Goal: Information Seeking & Learning: Learn about a topic

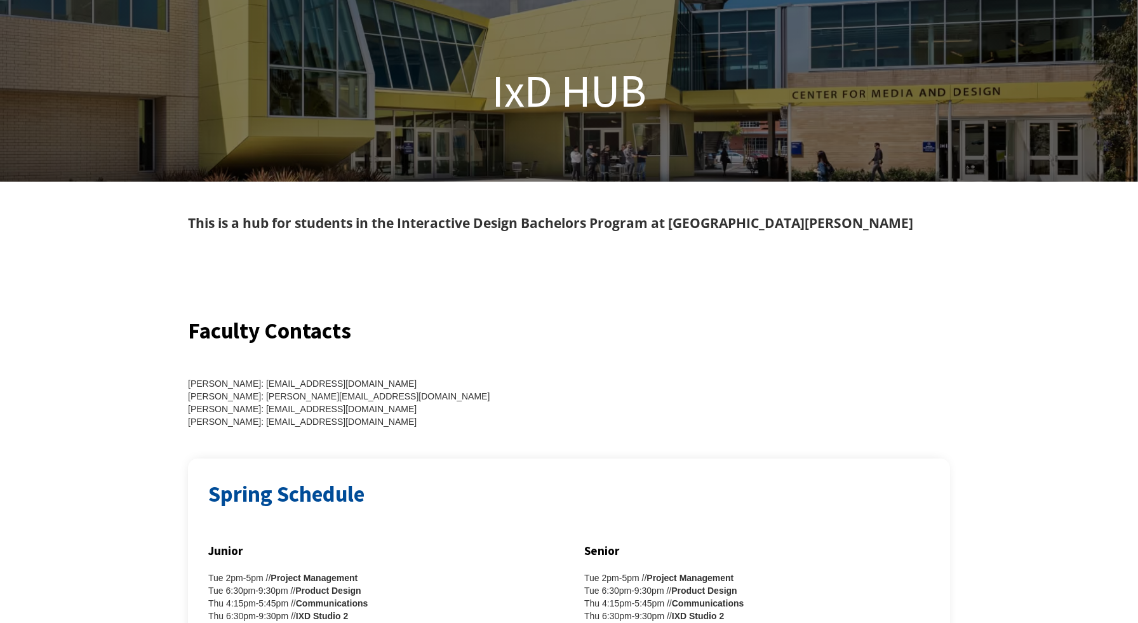
click at [342, 385] on div "[PERSON_NAME]: [EMAIL_ADDRESS][DOMAIN_NAME] [PERSON_NAME]: [PERSON_NAME][EMAIL_…" at bounding box center [371, 402] width 366 height 51
click at [342, 384] on div "[PERSON_NAME]: [EMAIL_ADDRESS][DOMAIN_NAME] [PERSON_NAME]: [PERSON_NAME][EMAIL_…" at bounding box center [371, 402] width 366 height 51
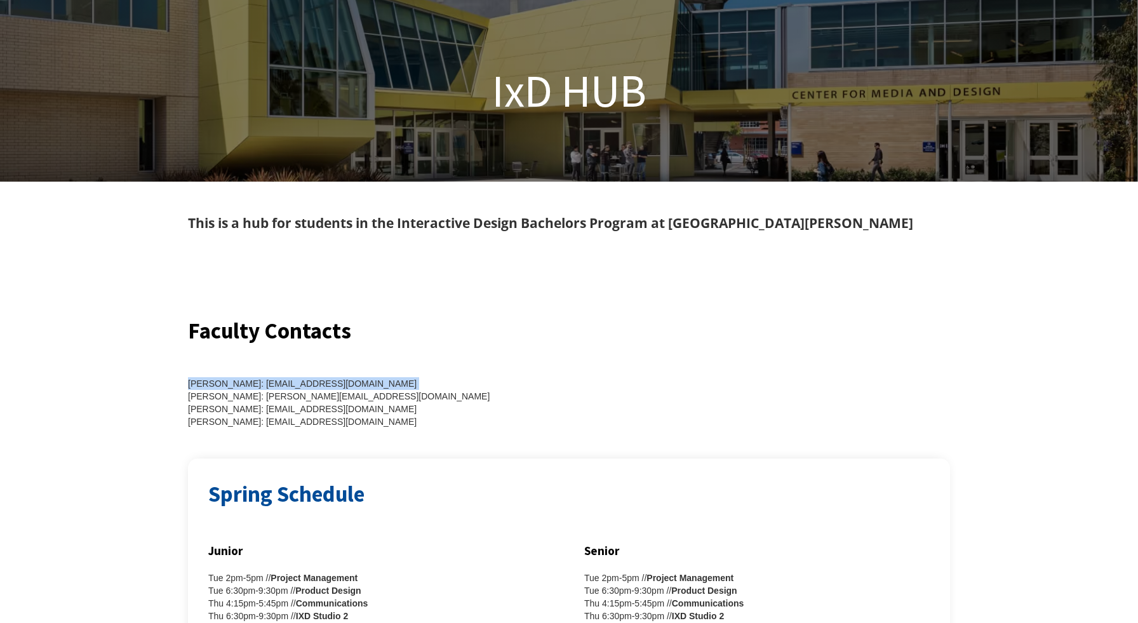
click at [342, 384] on div "[PERSON_NAME]: [EMAIL_ADDRESS][DOMAIN_NAME] [PERSON_NAME]: [PERSON_NAME][EMAIL_…" at bounding box center [371, 402] width 366 height 51
click at [414, 385] on div "[PERSON_NAME]: [EMAIL_ADDRESS][DOMAIN_NAME] [PERSON_NAME]: [PERSON_NAME][EMAIL_…" at bounding box center [371, 402] width 366 height 51
click at [316, 400] on div "[PERSON_NAME]: [EMAIL_ADDRESS][DOMAIN_NAME] [PERSON_NAME]: [PERSON_NAME][EMAIL_…" at bounding box center [371, 402] width 366 height 51
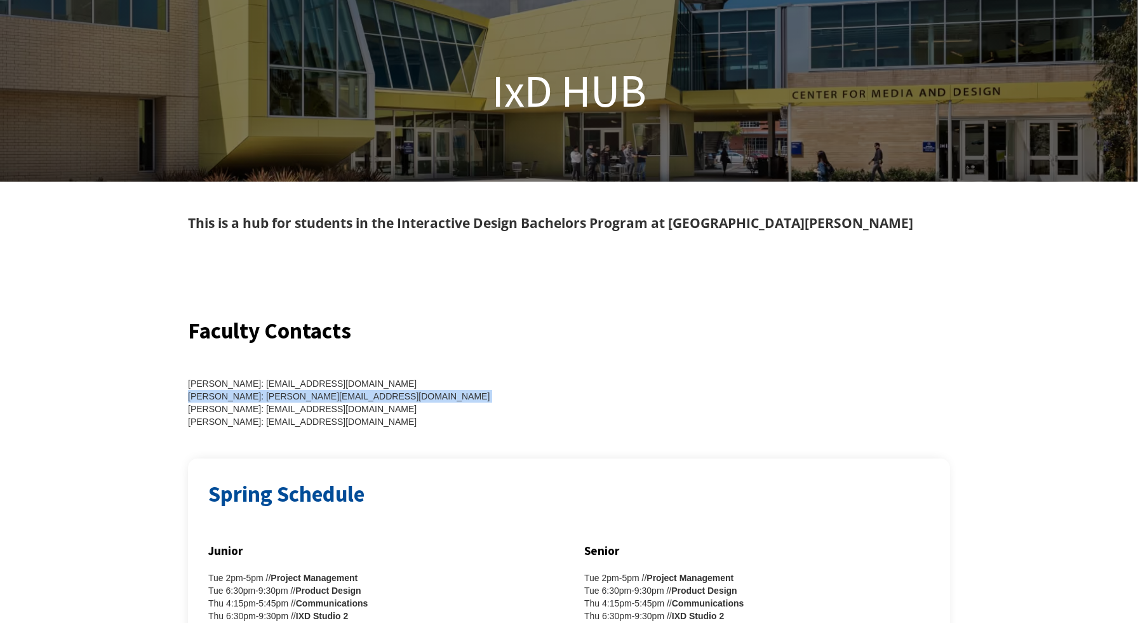
click at [316, 400] on div "[PERSON_NAME]: [EMAIL_ADDRESS][DOMAIN_NAME] [PERSON_NAME]: [PERSON_NAME][EMAIL_…" at bounding box center [371, 402] width 366 height 51
click at [361, 400] on div "[PERSON_NAME]: [EMAIL_ADDRESS][DOMAIN_NAME] [PERSON_NAME]: [PERSON_NAME][EMAIL_…" at bounding box center [371, 402] width 366 height 51
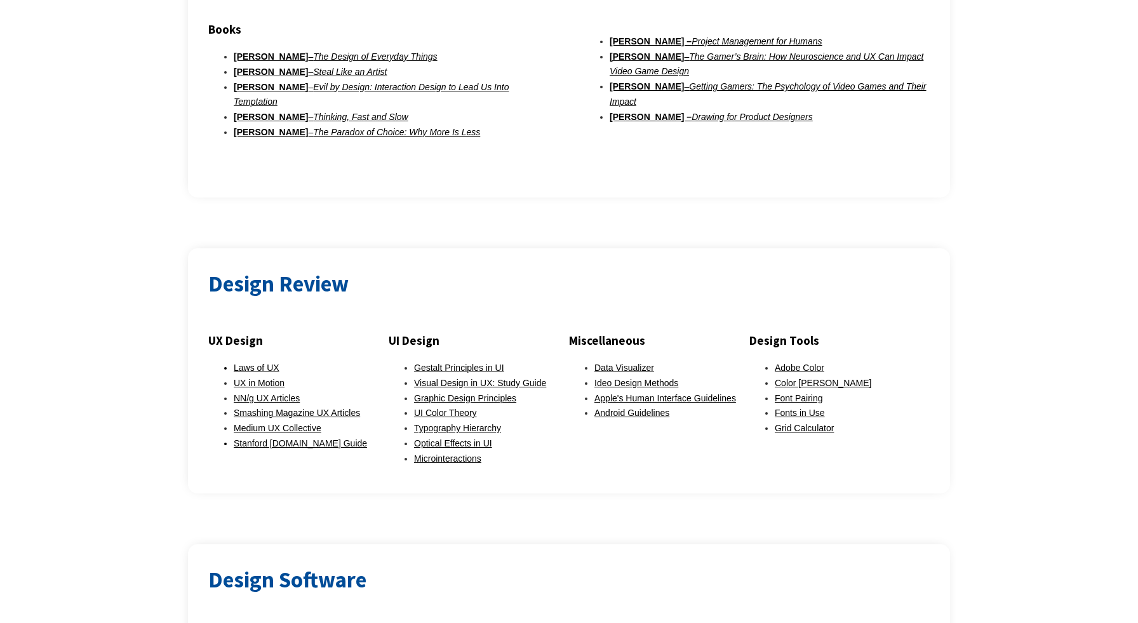
scroll to position [790, 0]
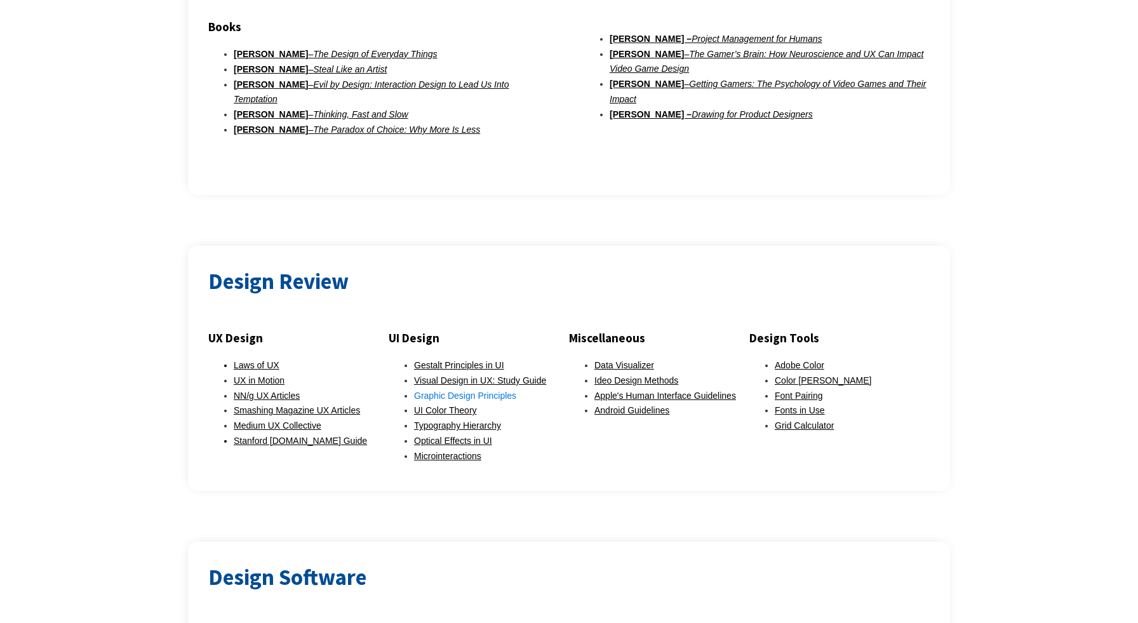
click at [458, 391] on link "Graphic Design Principles" at bounding box center [465, 396] width 102 height 10
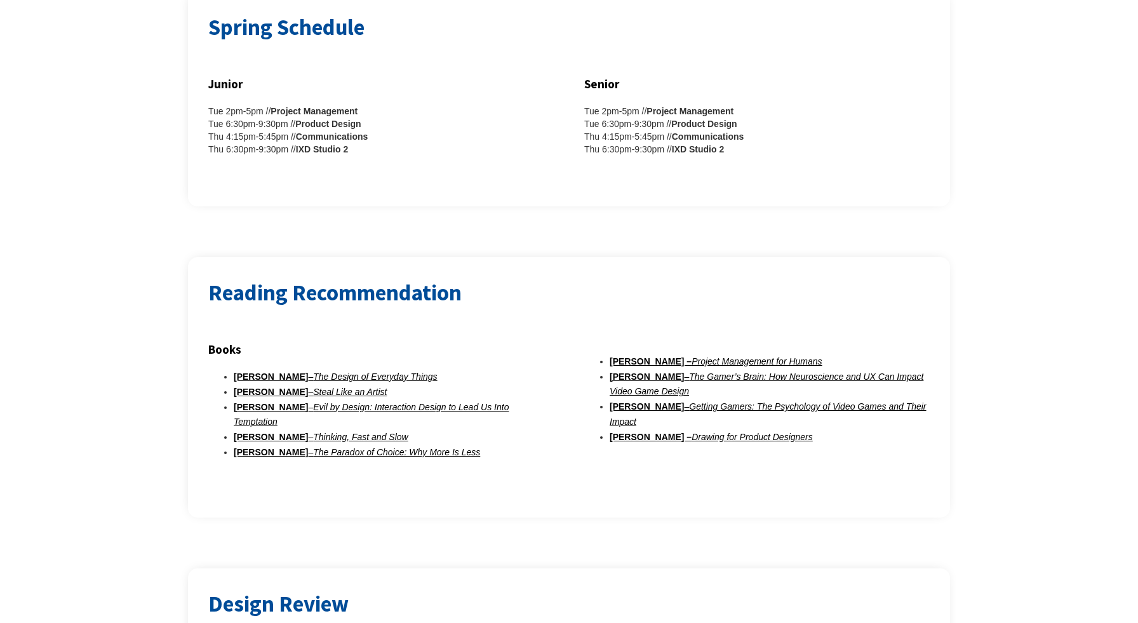
scroll to position [0, 0]
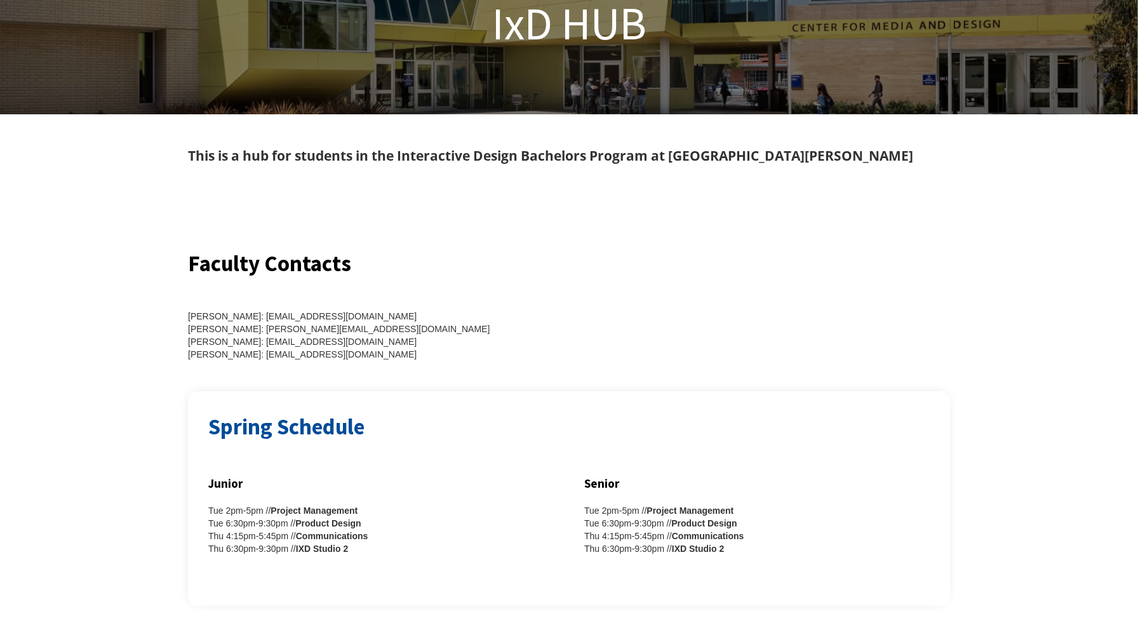
click at [463, 307] on div "[PERSON_NAME]: [EMAIL_ADDRESS][DOMAIN_NAME] [PERSON_NAME]: [PERSON_NAME][EMAIL_…" at bounding box center [371, 320] width 366 height 81
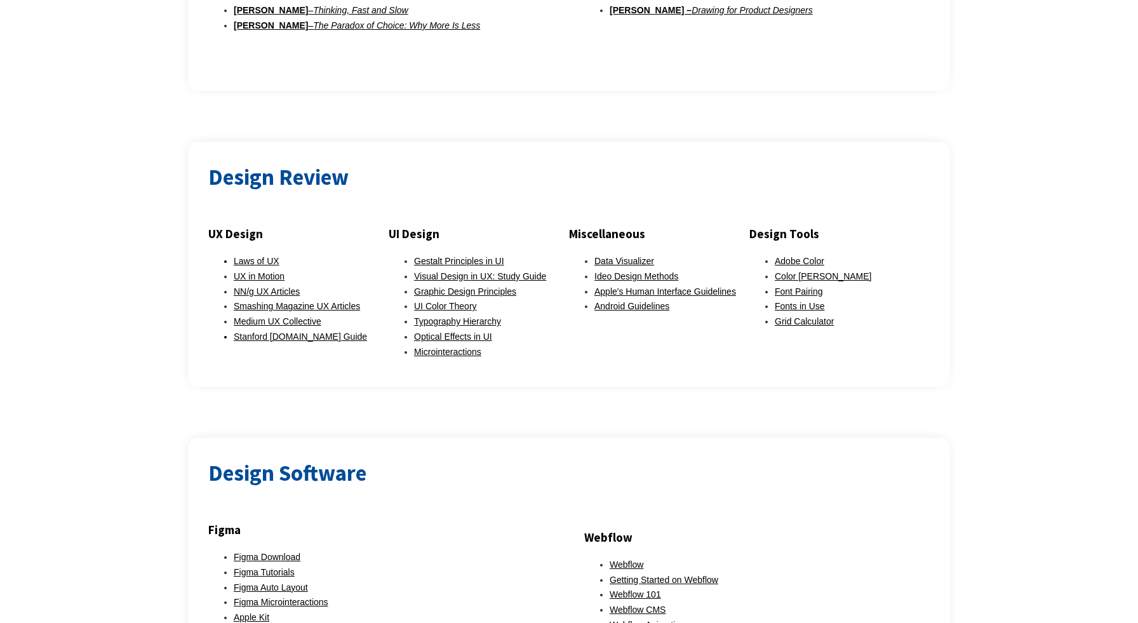
scroll to position [903, 0]
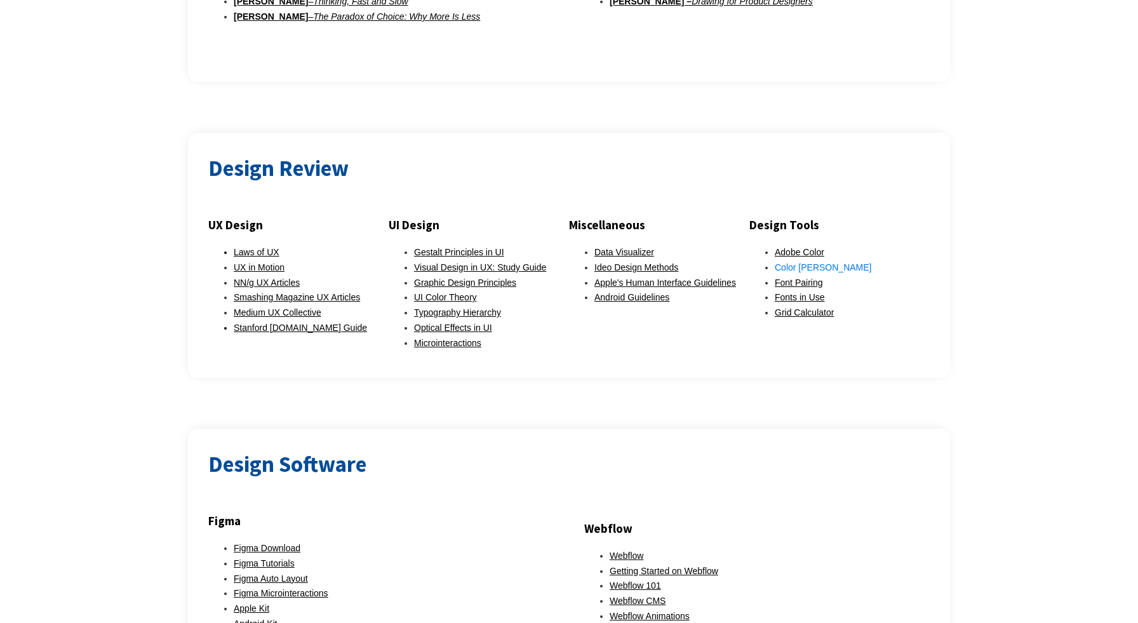
click at [799, 262] on link "Color [PERSON_NAME]" at bounding box center [823, 267] width 97 height 10
click at [177, 252] on div "Design Review UX Design Laws of UX UX in Motion NN/g UX Articles Smashing Magaz…" at bounding box center [569, 255] width 1138 height 245
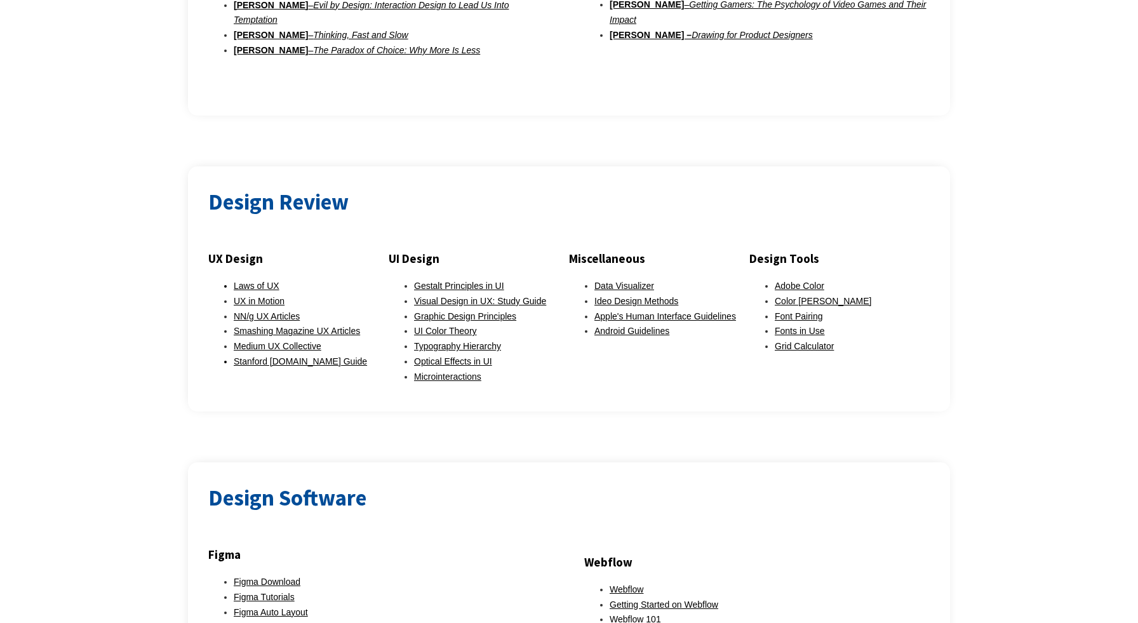
scroll to position [876, 0]
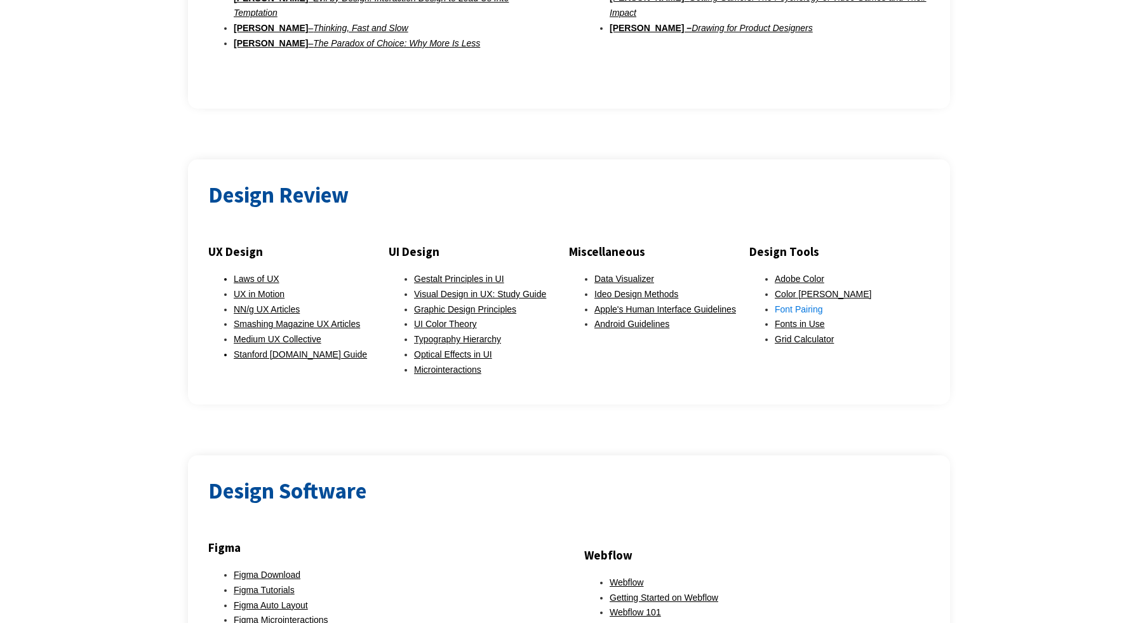
click at [806, 304] on link "Font Pairing" at bounding box center [799, 309] width 48 height 10
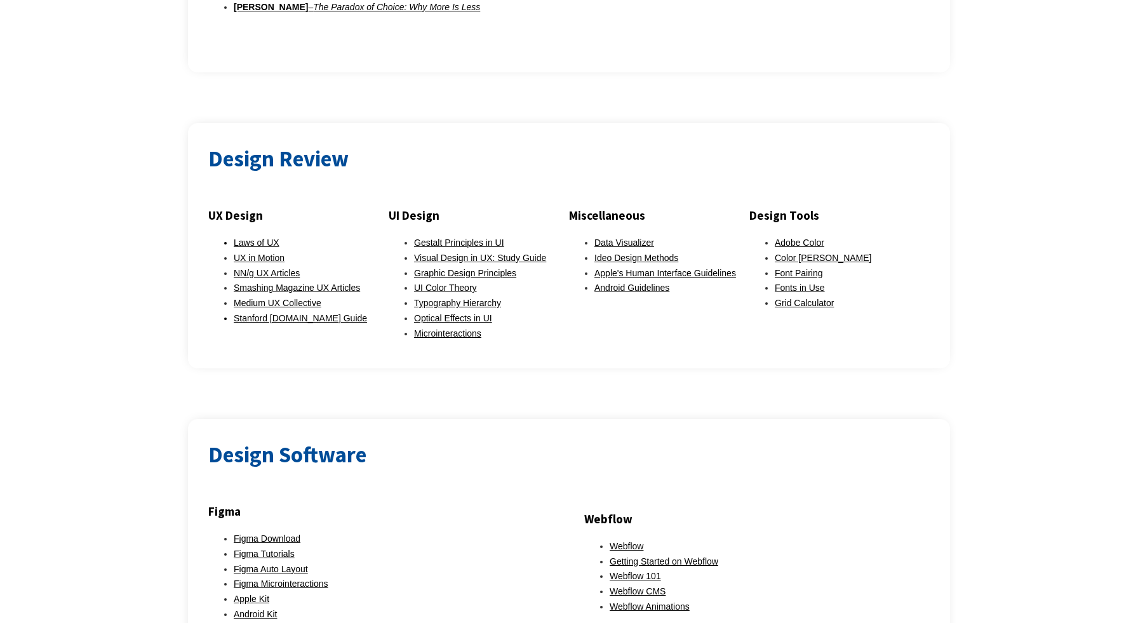
scroll to position [907, 0]
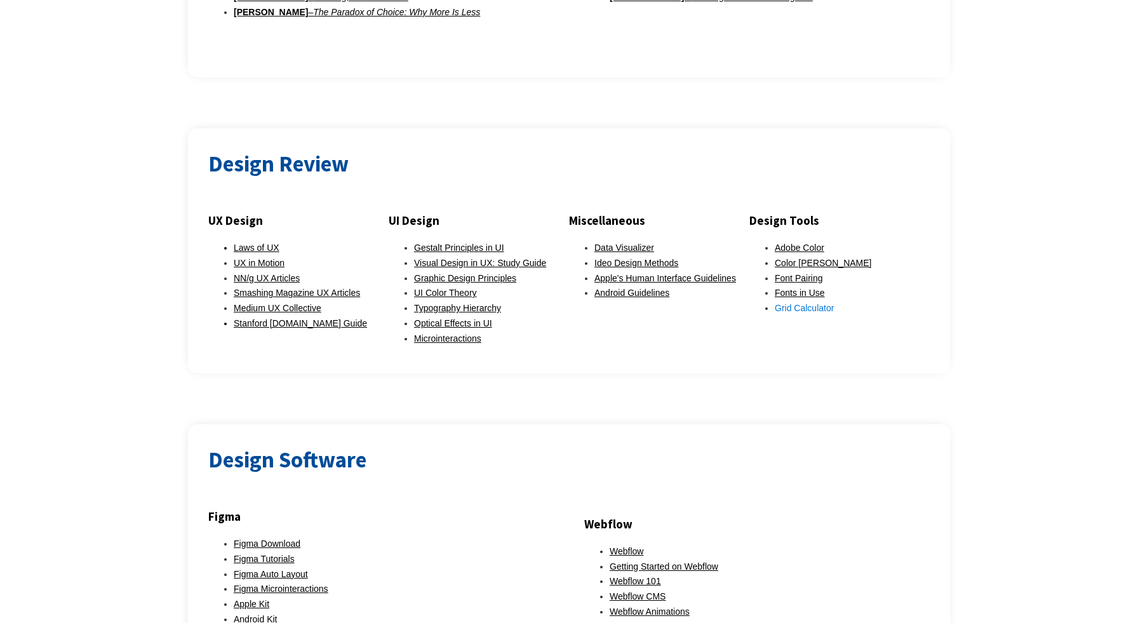
click at [802, 303] on link "Grid Calculator" at bounding box center [804, 308] width 59 height 10
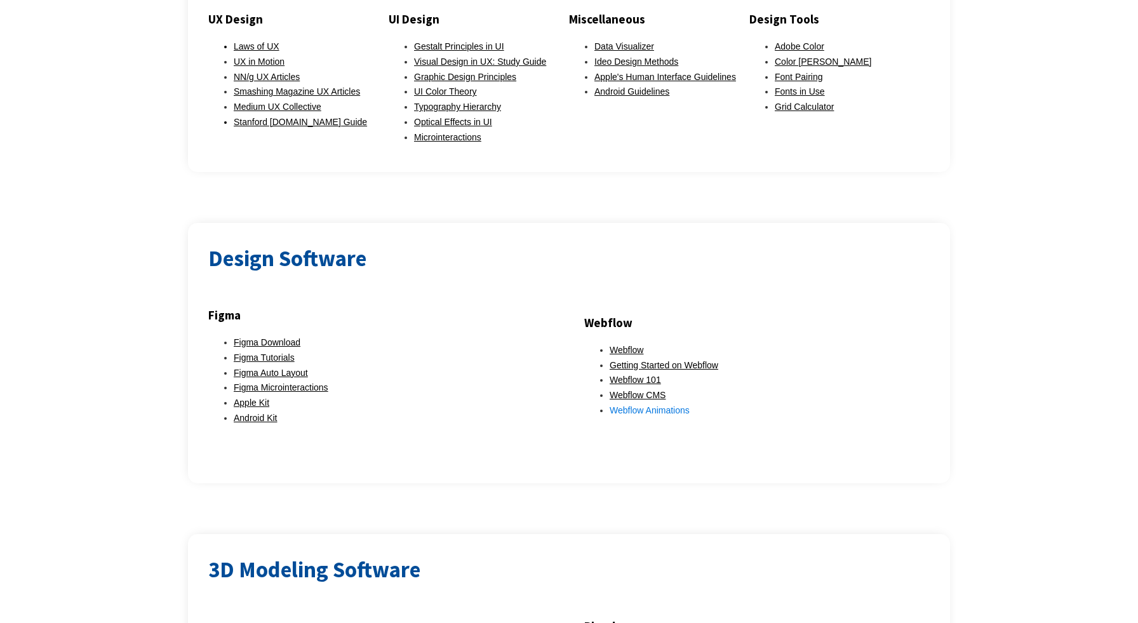
scroll to position [1088, 0]
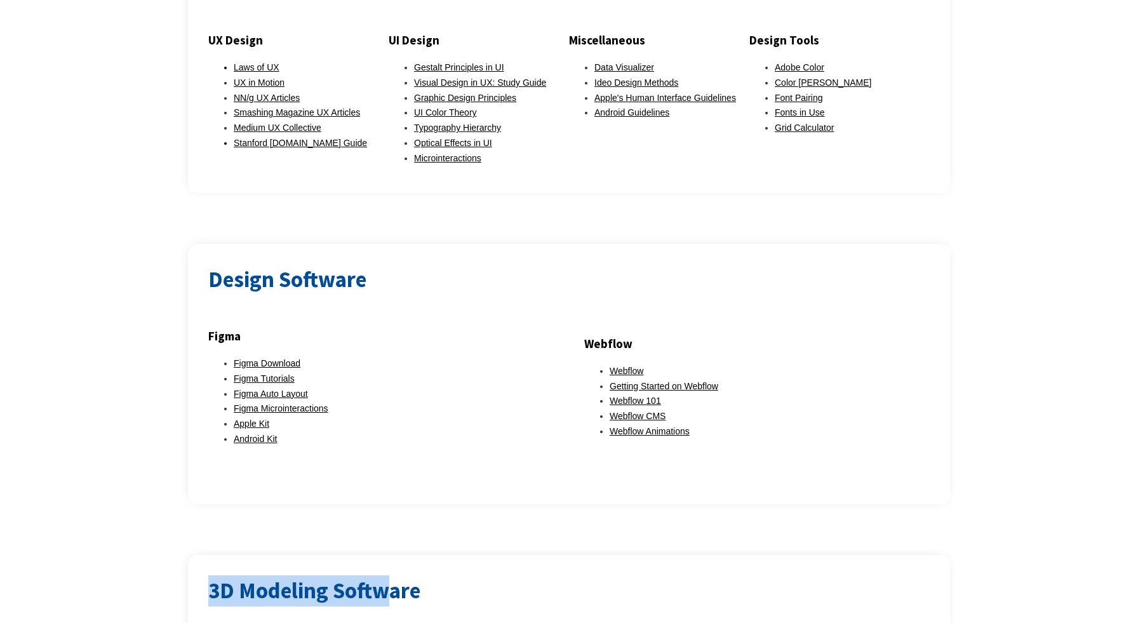
drag, startPoint x: 226, startPoint y: 577, endPoint x: 394, endPoint y: 573, distance: 167.8
click at [393, 576] on h2 "3D Modeling Software" at bounding box center [569, 591] width 722 height 31
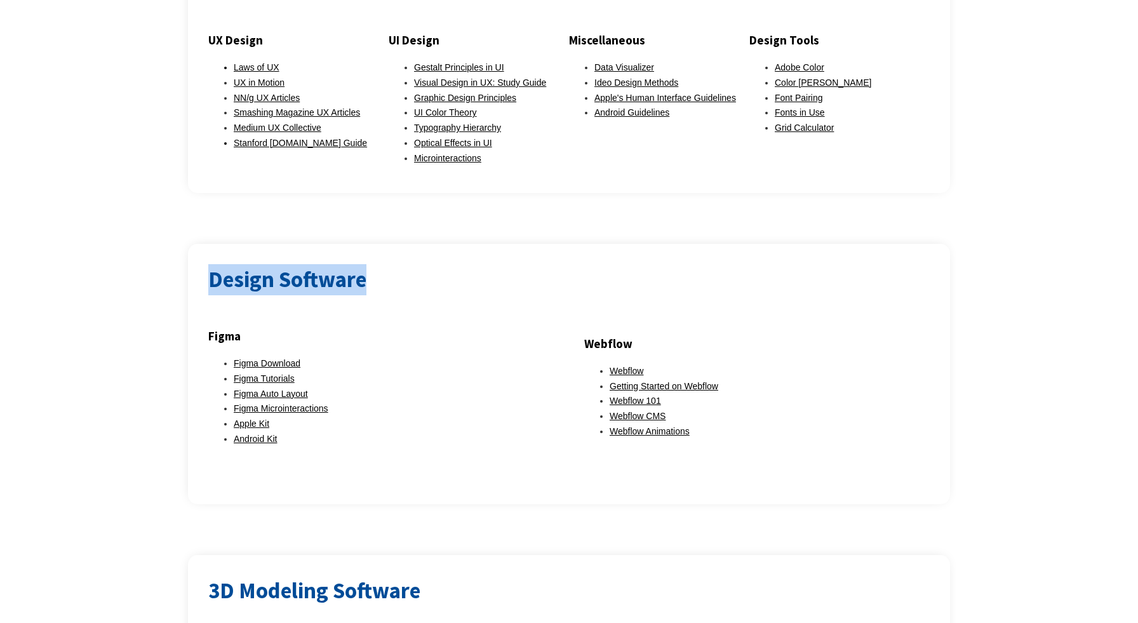
drag, startPoint x: 205, startPoint y: 262, endPoint x: 391, endPoint y: 260, distance: 186.2
click at [392, 261] on div "Design Software Figma Figma Download Figma Tutorials Figma Auto Layout Figma Mi…" at bounding box center [569, 374] width 762 height 260
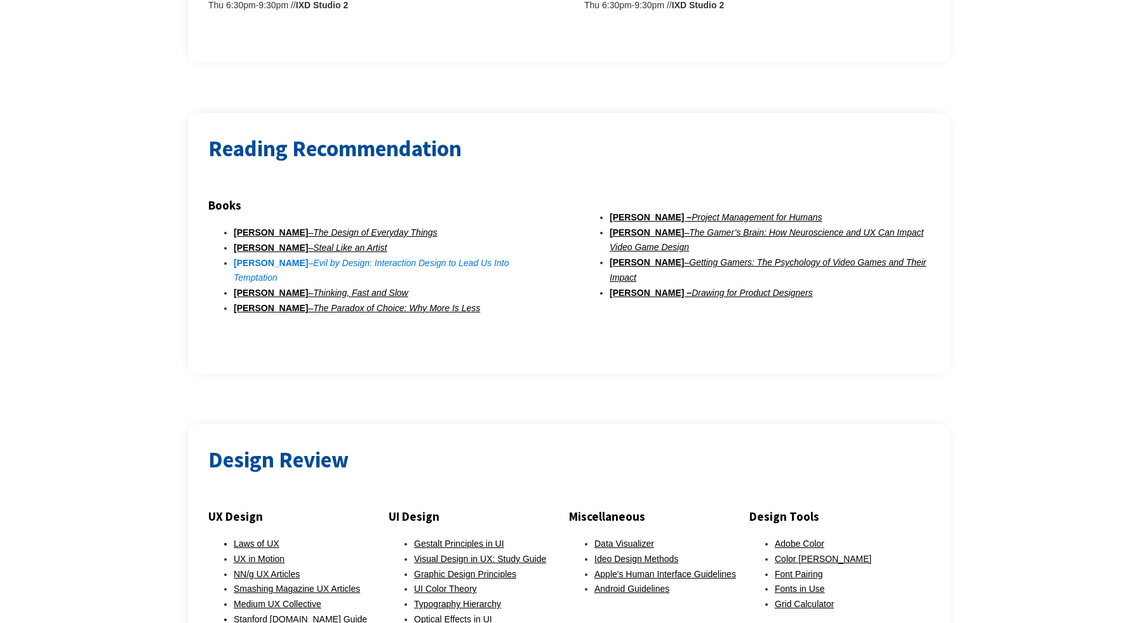
scroll to position [544, 0]
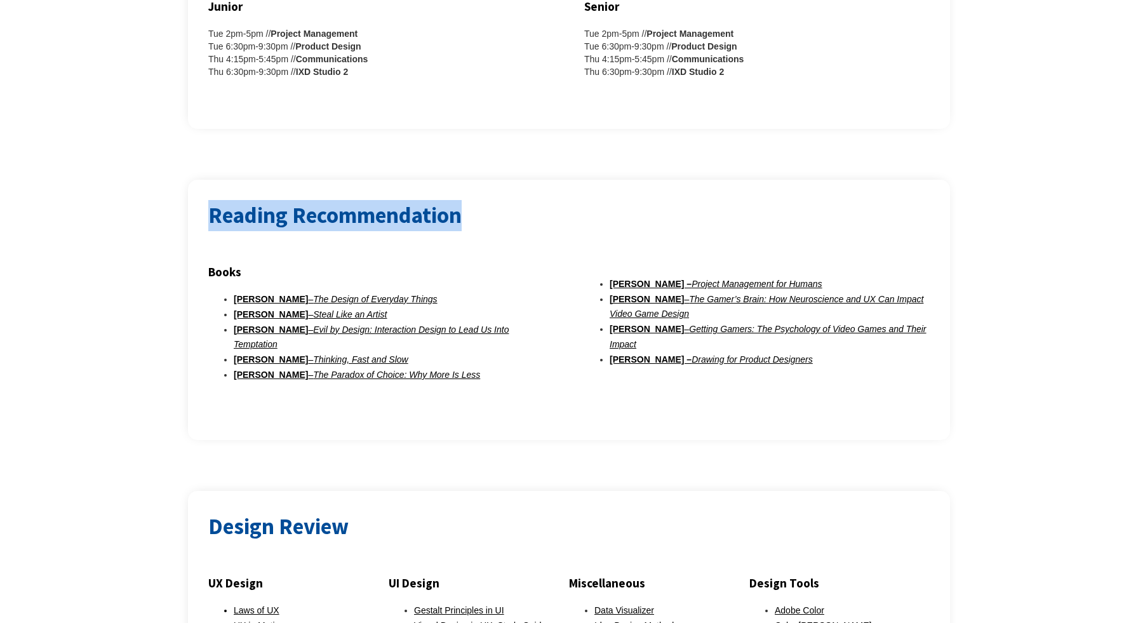
drag, startPoint x: 213, startPoint y: 215, endPoint x: 516, endPoint y: 205, distance: 303.2
click at [516, 205] on h2 "Reading Recommendation" at bounding box center [569, 215] width 722 height 31
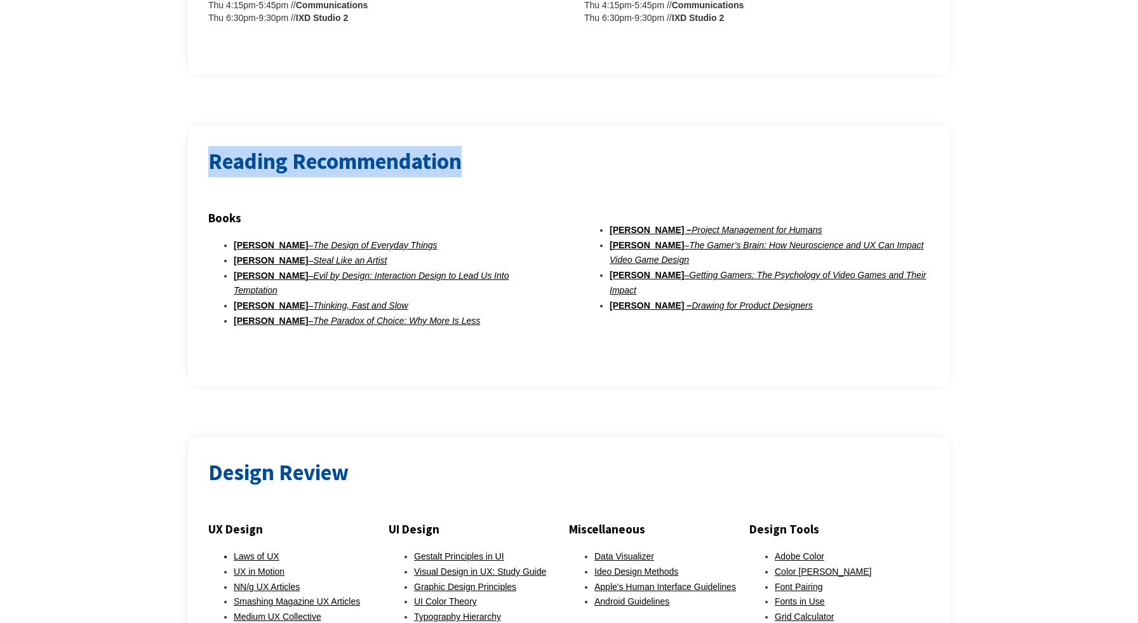
scroll to position [602, 0]
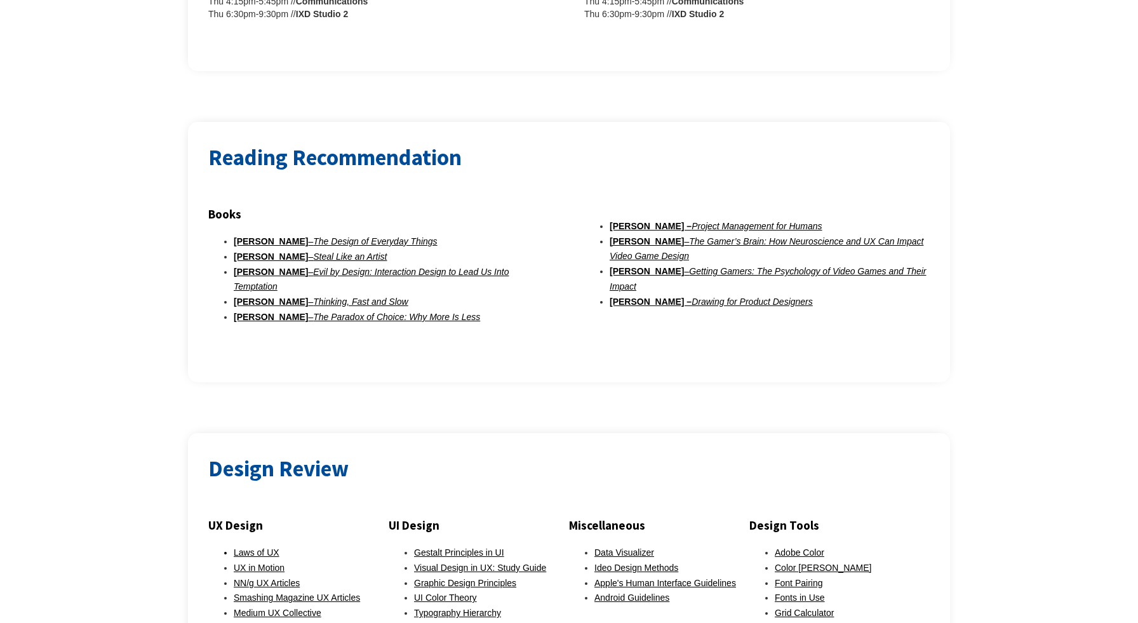
click at [328, 454] on h2 "Design Review" at bounding box center [569, 469] width 722 height 31
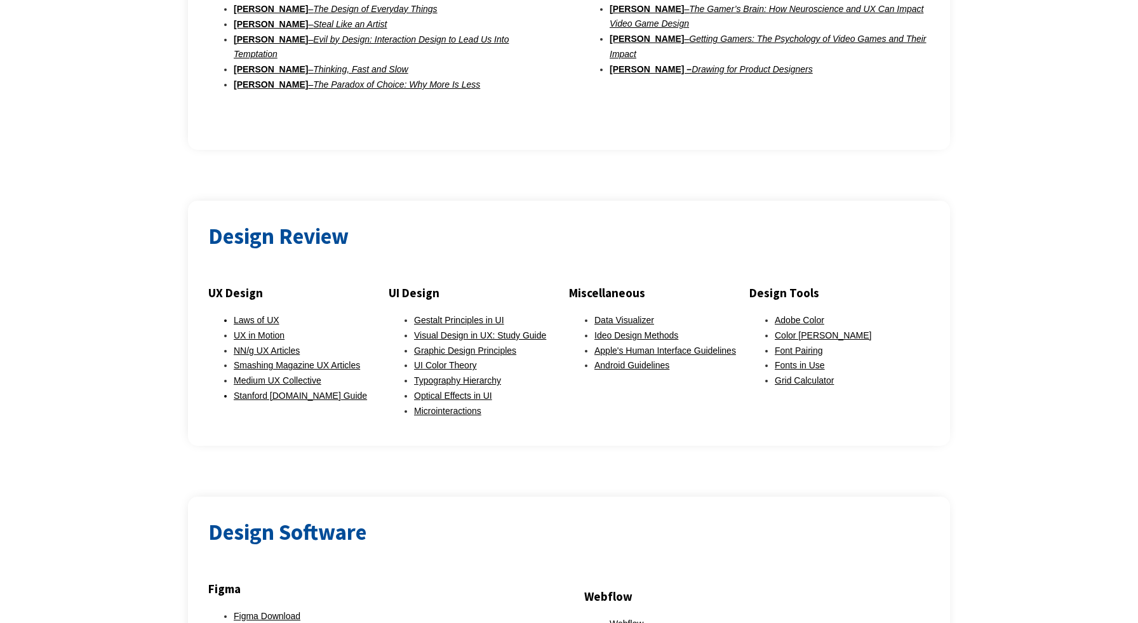
scroll to position [818, 0]
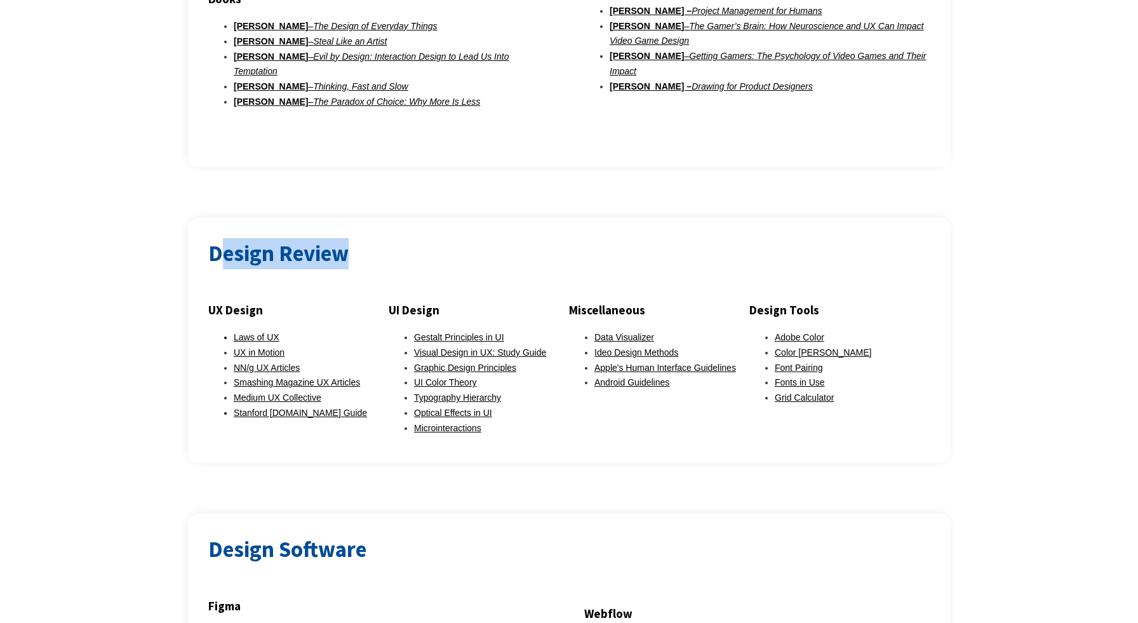
drag, startPoint x: 221, startPoint y: 237, endPoint x: 363, endPoint y: 240, distance: 141.7
click at [363, 240] on h2 "Design Review" at bounding box center [569, 253] width 722 height 31
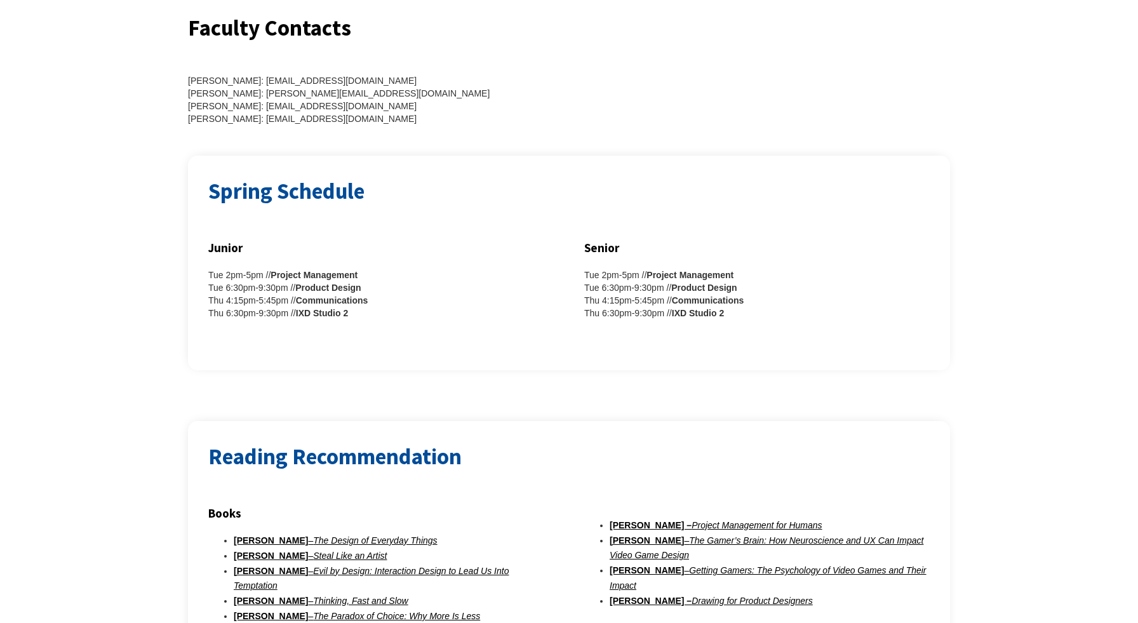
scroll to position [302, 0]
drag, startPoint x: 209, startPoint y: 191, endPoint x: 369, endPoint y: 187, distance: 160.1
click at [366, 188] on h2 "Spring Schedule" at bounding box center [569, 192] width 722 height 31
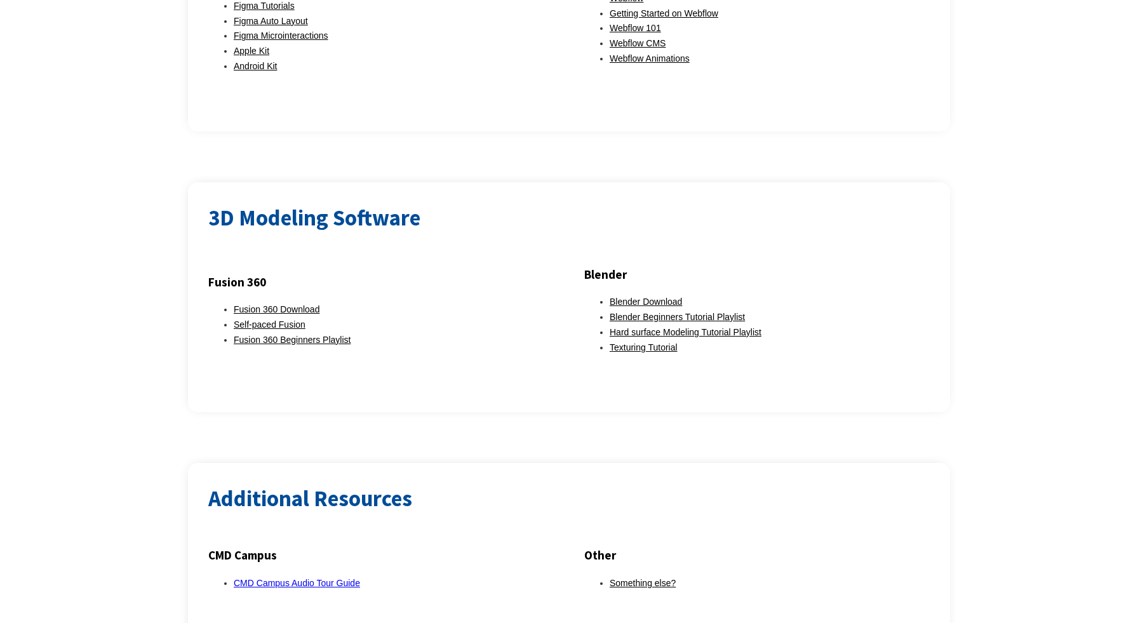
scroll to position [1521, 0]
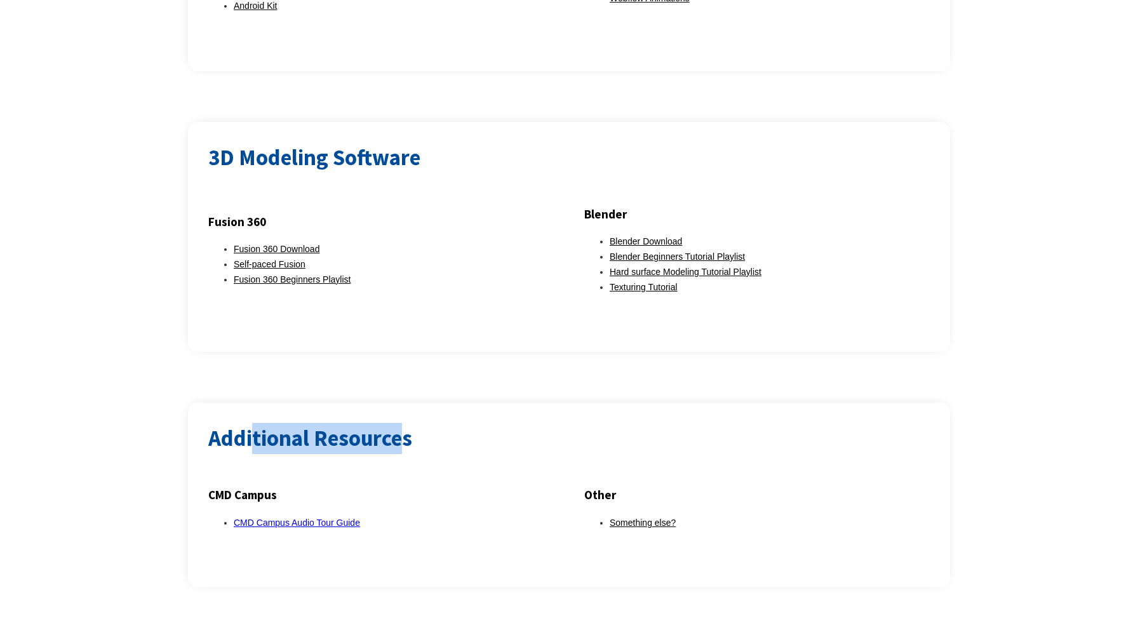
drag, startPoint x: 255, startPoint y: 425, endPoint x: 407, endPoint y: 428, distance: 151.9
click at [408, 428] on h2 "Additional Resources" at bounding box center [569, 438] width 722 height 31
click at [246, 423] on h2 "Additional Resources" at bounding box center [569, 438] width 722 height 31
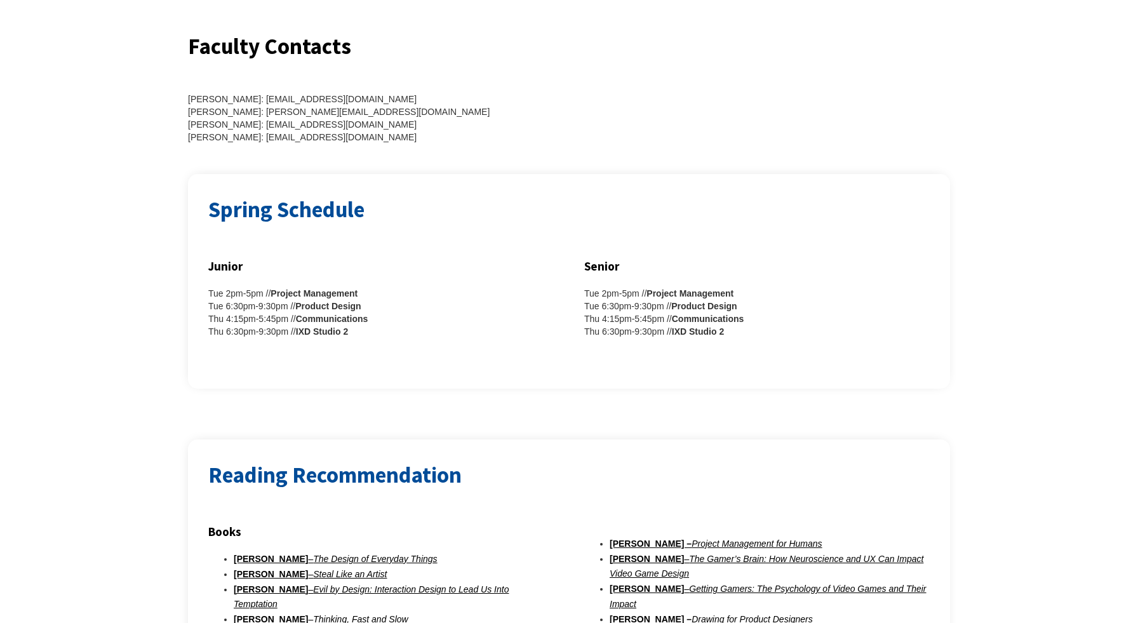
scroll to position [0, 0]
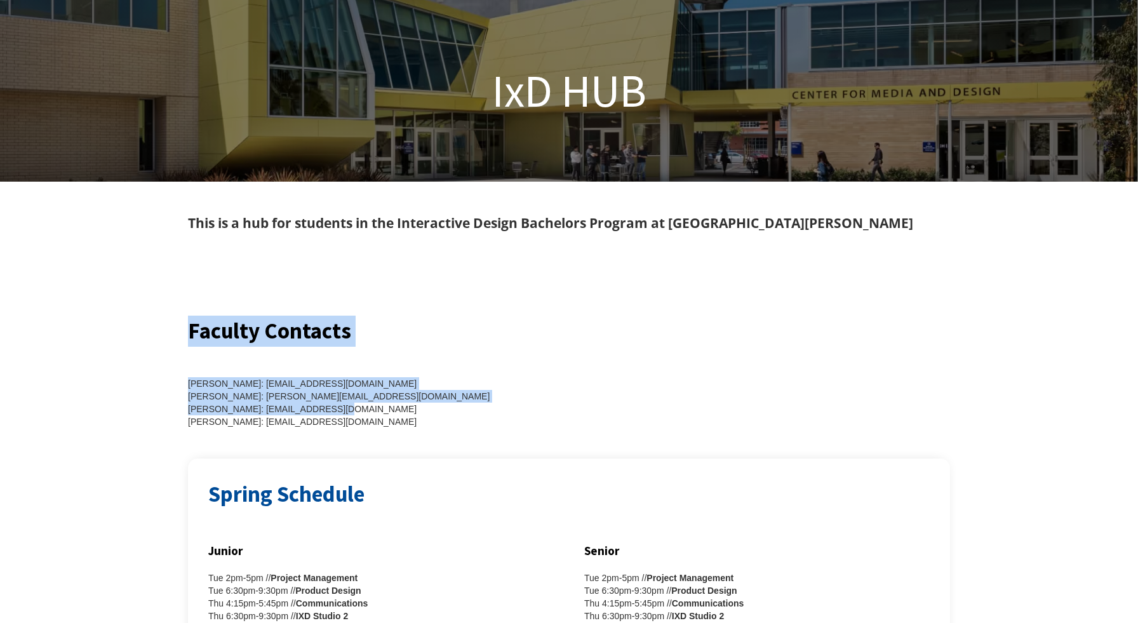
drag, startPoint x: 186, startPoint y: 333, endPoint x: 412, endPoint y: 412, distance: 239.5
click at [412, 412] on div "Faculty Contacts [PERSON_NAME]: [EMAIL_ADDRESS][DOMAIN_NAME] [PERSON_NAME]: [EM…" at bounding box center [569, 387] width 1138 height 143
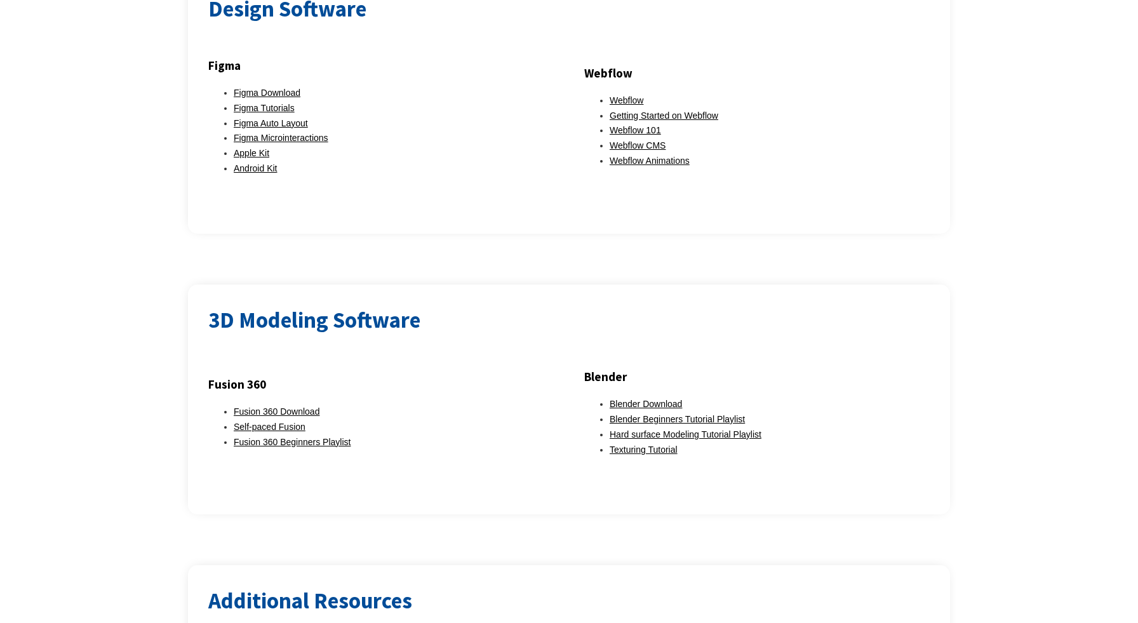
scroll to position [1521, 0]
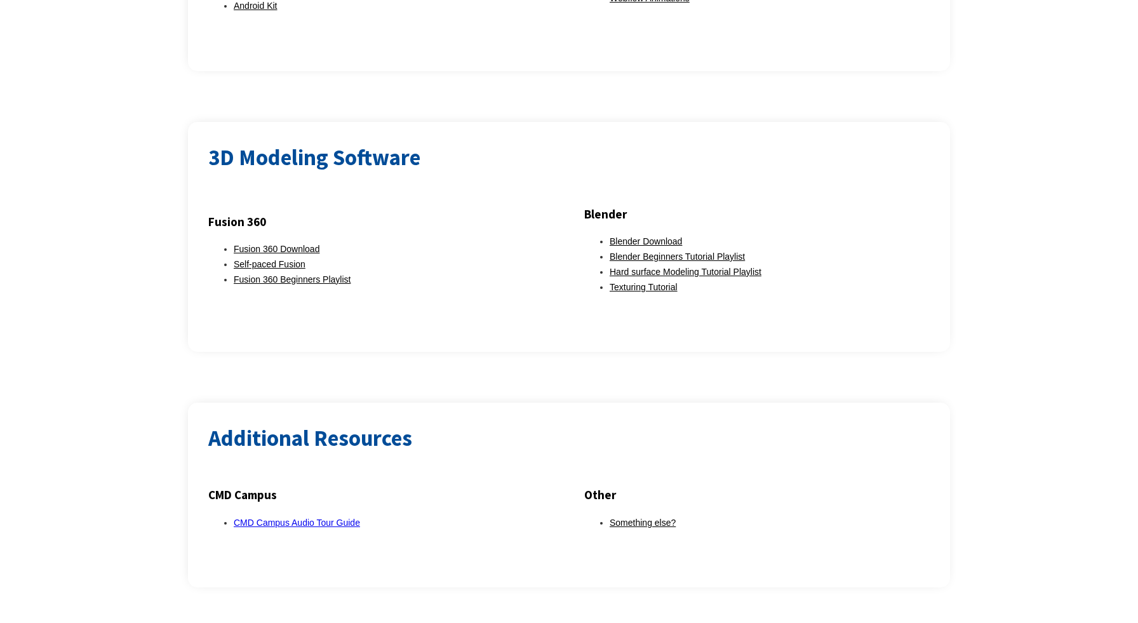
click at [386, 423] on h2 "Additional Resources" at bounding box center [569, 438] width 722 height 31
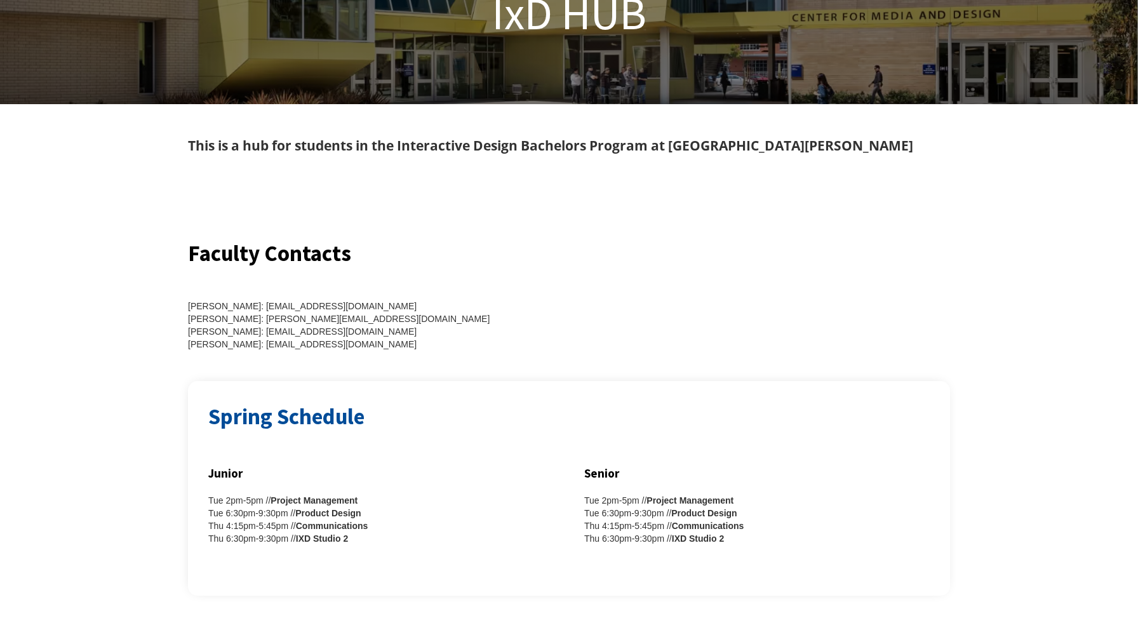
scroll to position [0, 0]
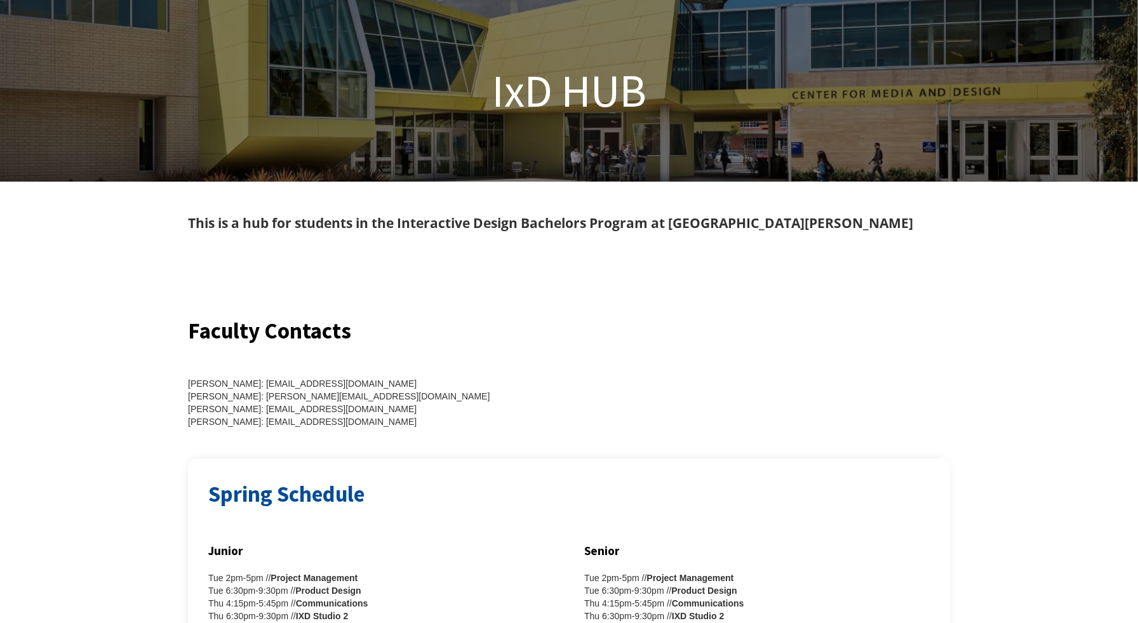
click at [377, 374] on div "[PERSON_NAME]: [EMAIL_ADDRESS][DOMAIN_NAME] [PERSON_NAME]: [PERSON_NAME][EMAIL_…" at bounding box center [371, 387] width 366 height 81
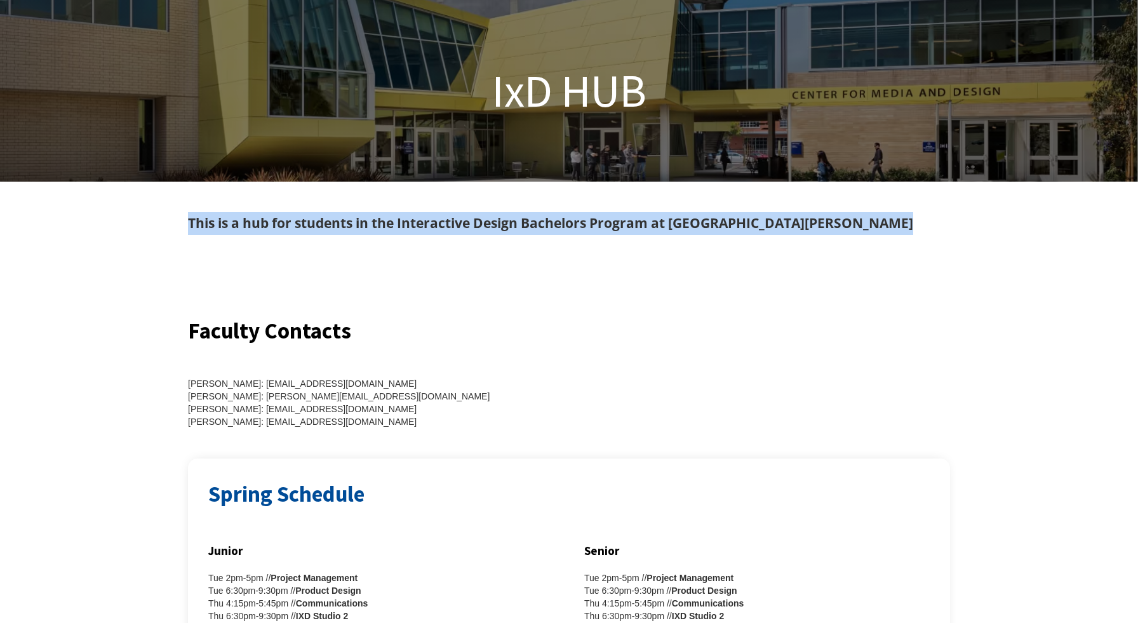
drag, startPoint x: 184, startPoint y: 222, endPoint x: 820, endPoint y: 235, distance: 636.1
click at [820, 235] on div "This is a hub for students in the Interactive Design Bachelors Program at [GEOG…" at bounding box center [569, 249] width 1138 height 135
click at [337, 300] on div at bounding box center [569, 274] width 762 height 81
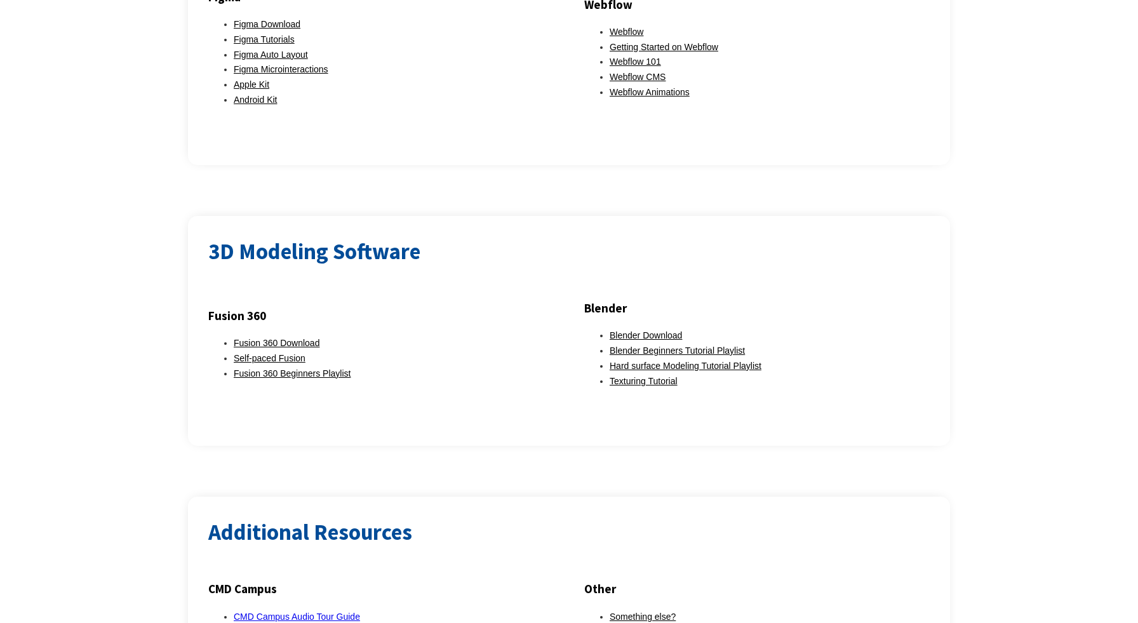
scroll to position [1521, 0]
